Goal: Task Accomplishment & Management: Manage account settings

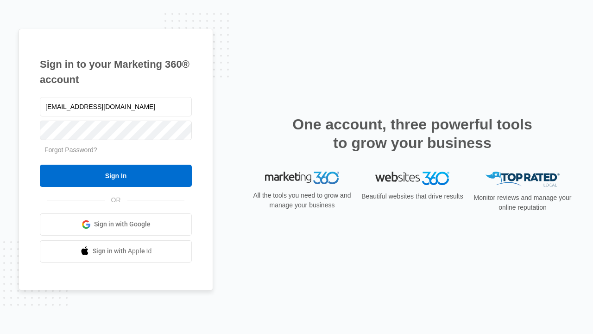
type input "[EMAIL_ADDRESS][DOMAIN_NAME]"
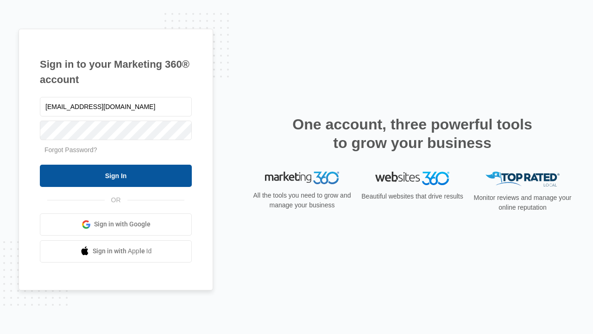
click at [116, 175] on input "Sign In" at bounding box center [116, 176] width 152 height 22
